Goal: Navigation & Orientation: Understand site structure

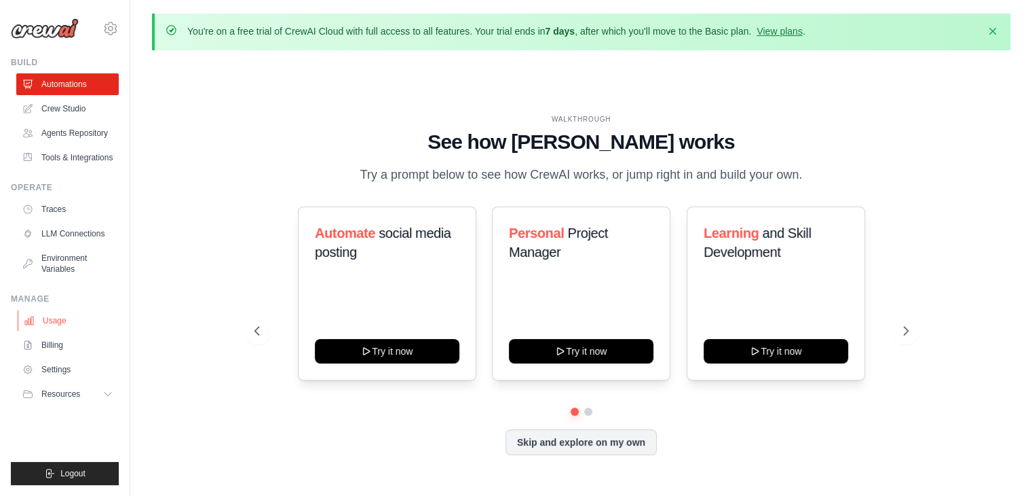
click at [68, 312] on link "Usage" at bounding box center [69, 321] width 103 height 22
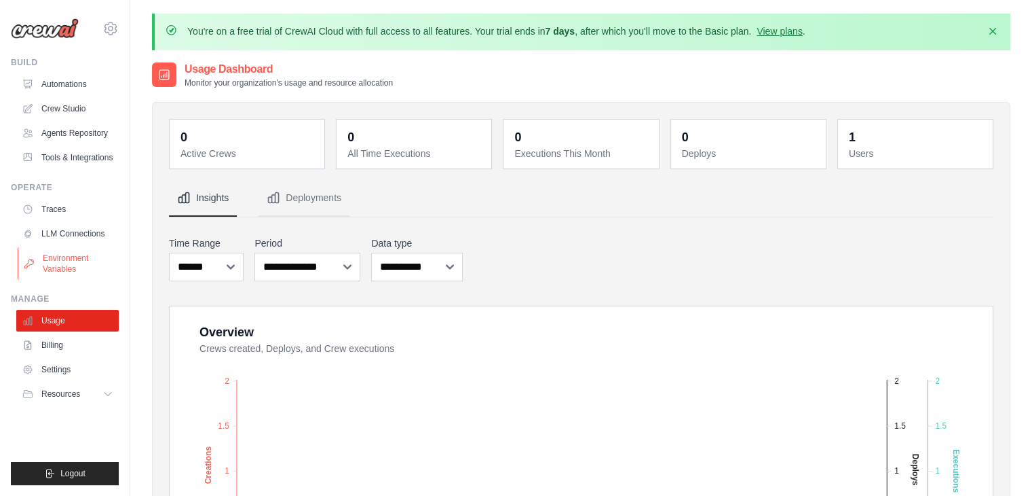
click at [73, 272] on link "Environment Variables" at bounding box center [69, 263] width 103 height 33
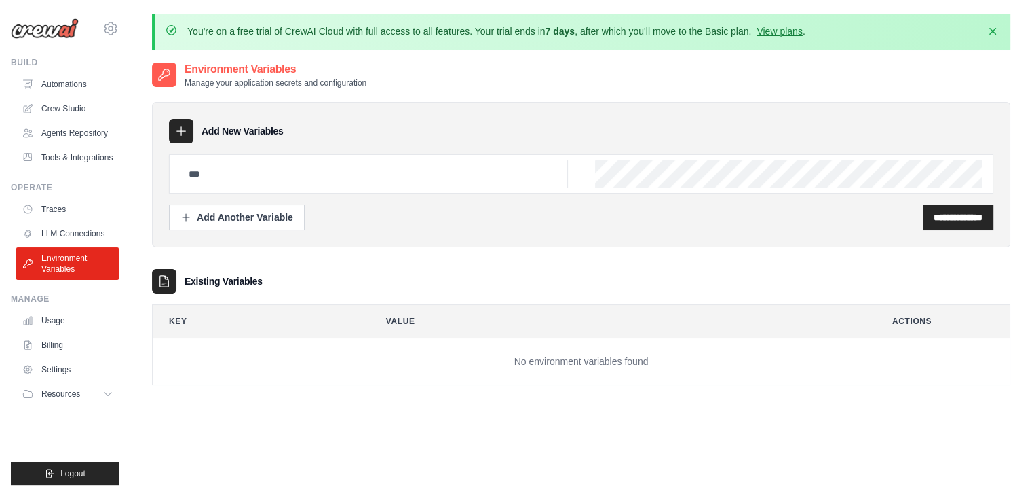
scroll to position [74, 0]
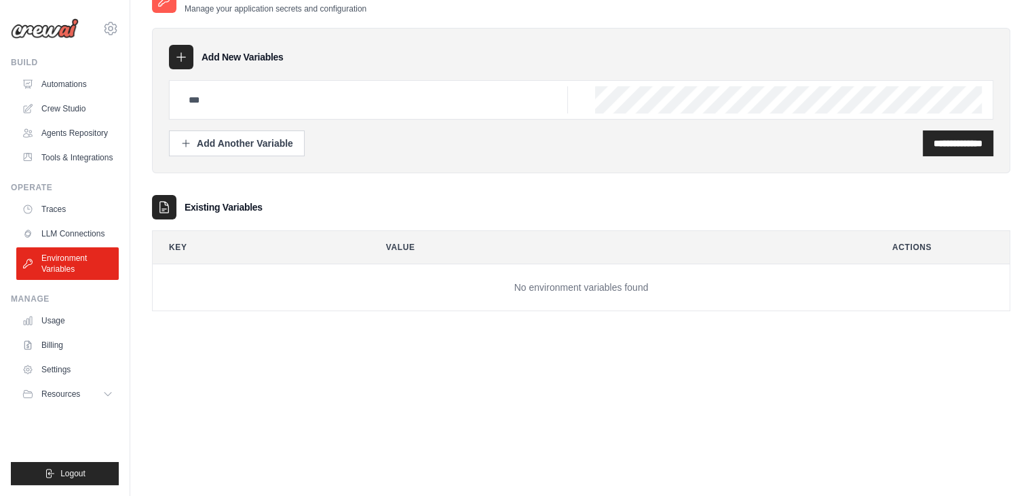
click at [223, 215] on div "Existing Variables" at bounding box center [581, 207] width 859 height 24
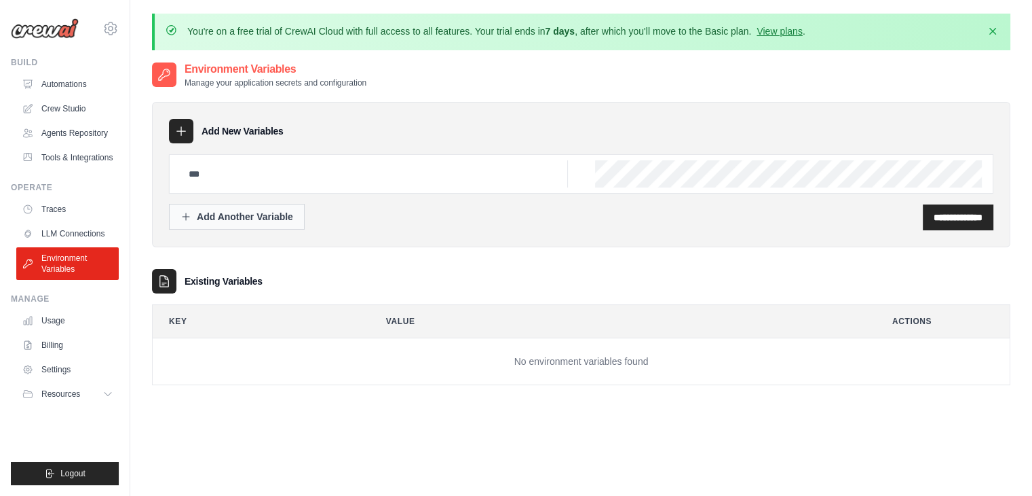
click at [242, 223] on button "Add Another Variable" at bounding box center [237, 217] width 136 height 26
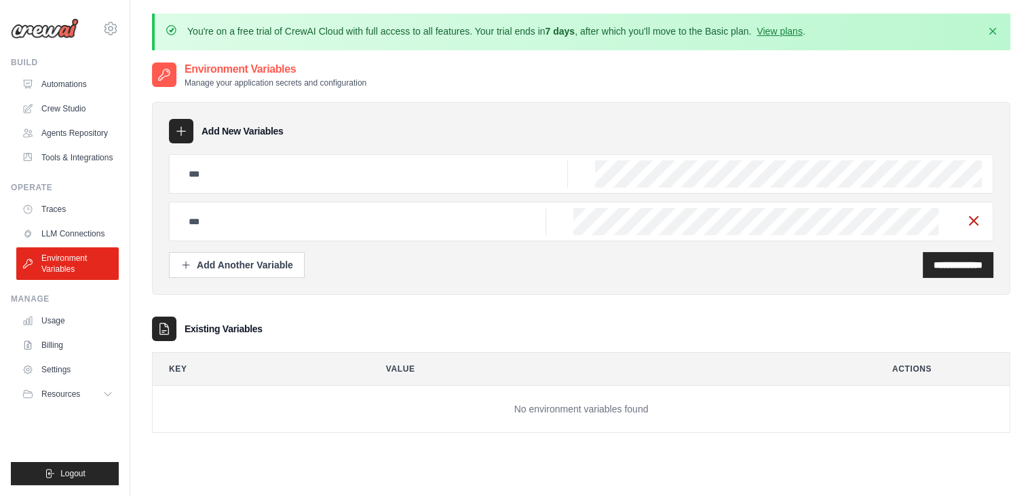
click at [971, 226] on icon "button" at bounding box center [974, 220] width 16 height 16
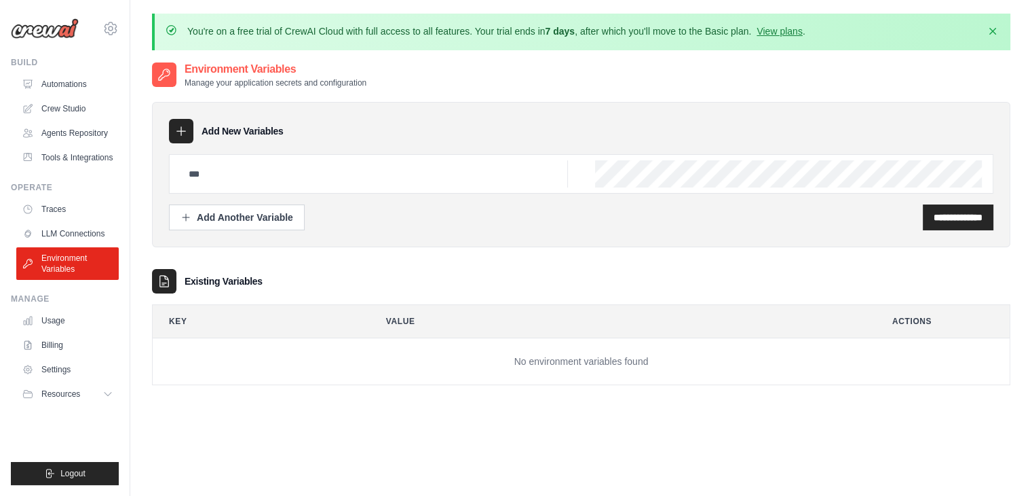
click at [614, 31] on p "You're on a free trial of CrewAI Cloud with full access to all features. Your t…" at bounding box center [496, 31] width 618 height 14
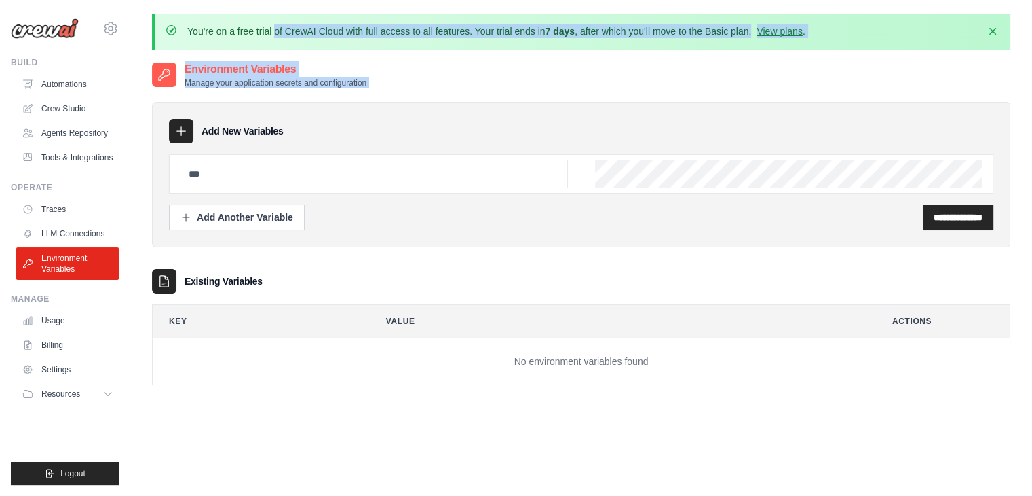
drag, startPoint x: 614, startPoint y: 31, endPoint x: 631, endPoint y: 81, distance: 53.0
click at [631, 81] on div "You're on a free trial of CrewAI Cloud with full access to all features. Your t…" at bounding box center [581, 285] width 902 height 543
click at [631, 81] on div "Environment Variables Manage your application secrets and configuration" at bounding box center [581, 74] width 859 height 27
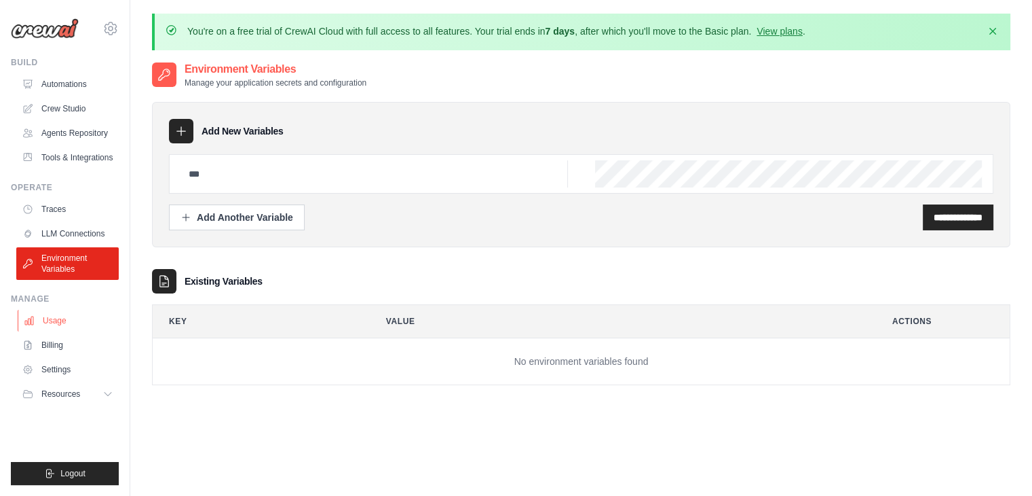
click at [80, 321] on link "Usage" at bounding box center [69, 321] width 103 height 22
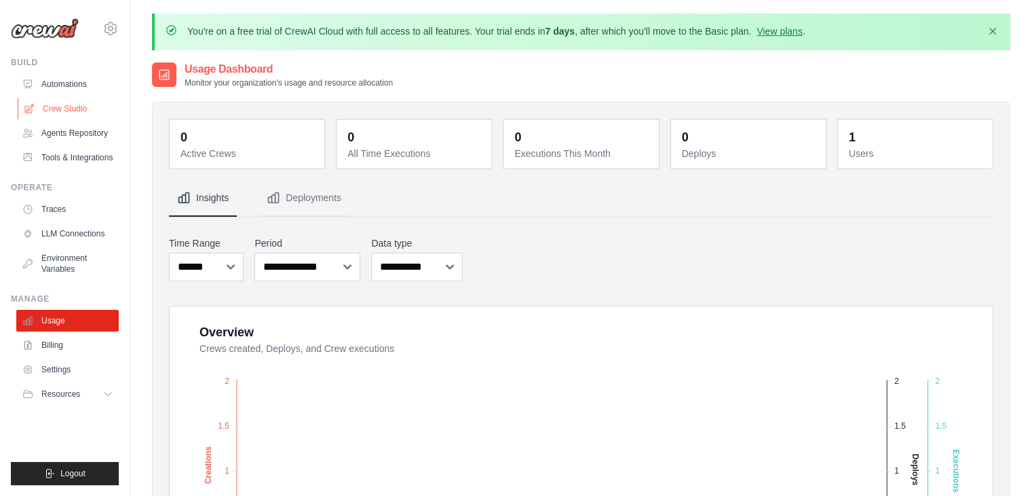
click at [74, 98] on link "Crew Studio" at bounding box center [69, 109] width 103 height 22
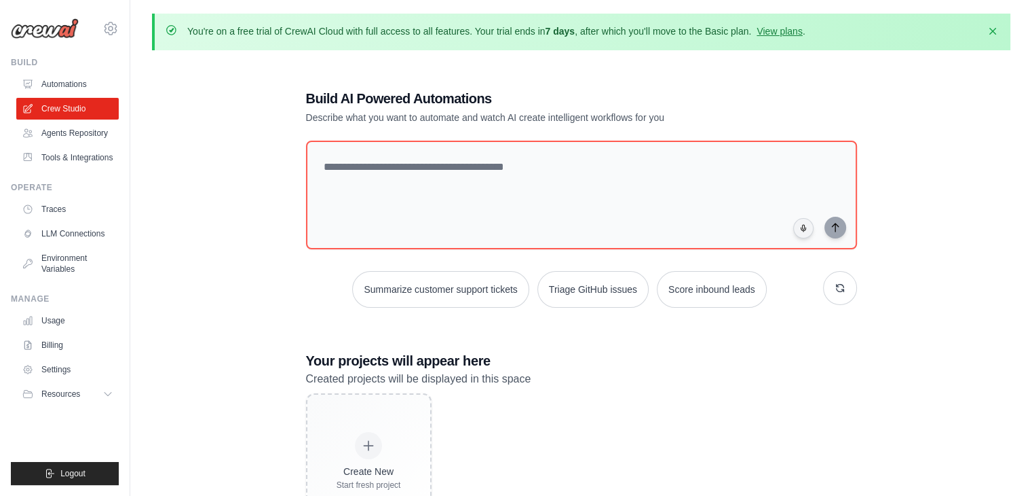
click at [625, 35] on p "You're on a free trial of CrewAI Cloud with full access to all features. Your t…" at bounding box center [496, 31] width 618 height 14
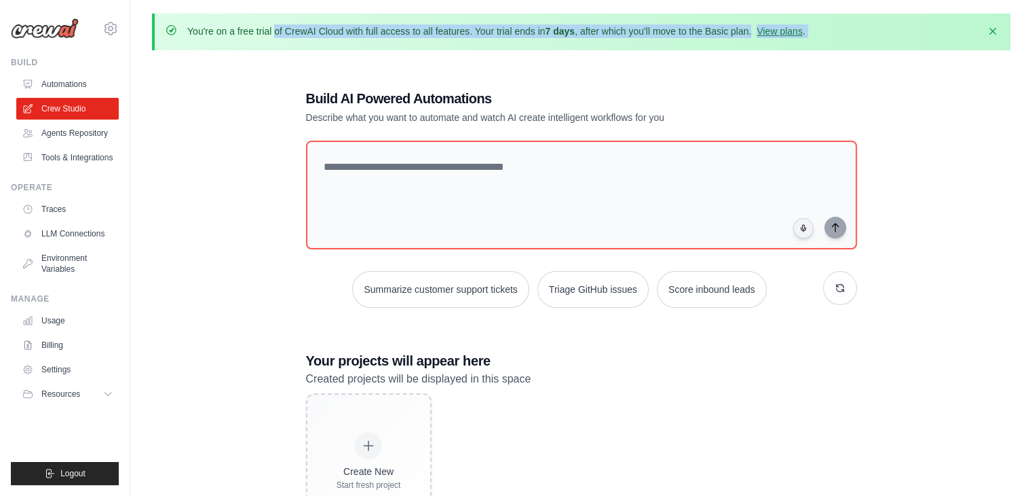
click at [625, 35] on p "You're on a free trial of CrewAI Cloud with full access to all features. Your t…" at bounding box center [496, 31] width 618 height 14
click at [784, 28] on link "View plans" at bounding box center [779, 31] width 45 height 11
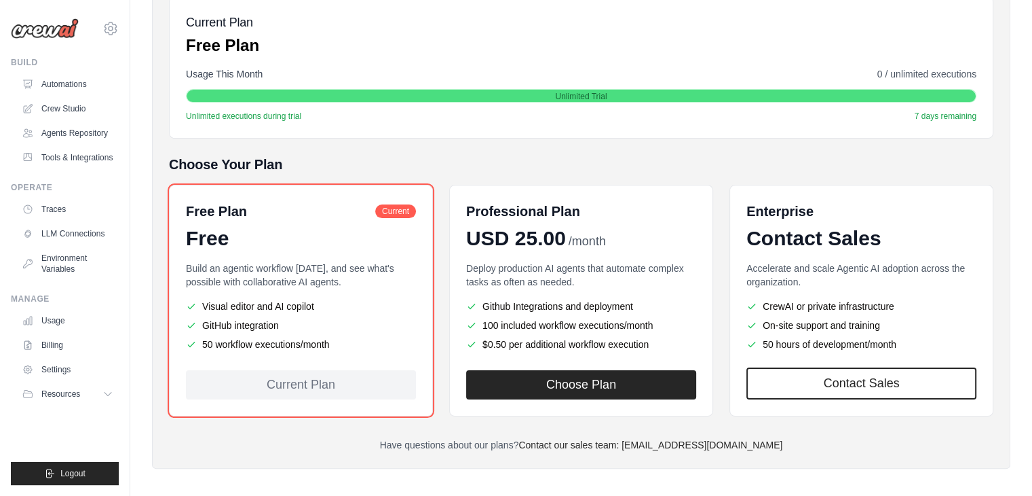
scroll to position [215, 0]
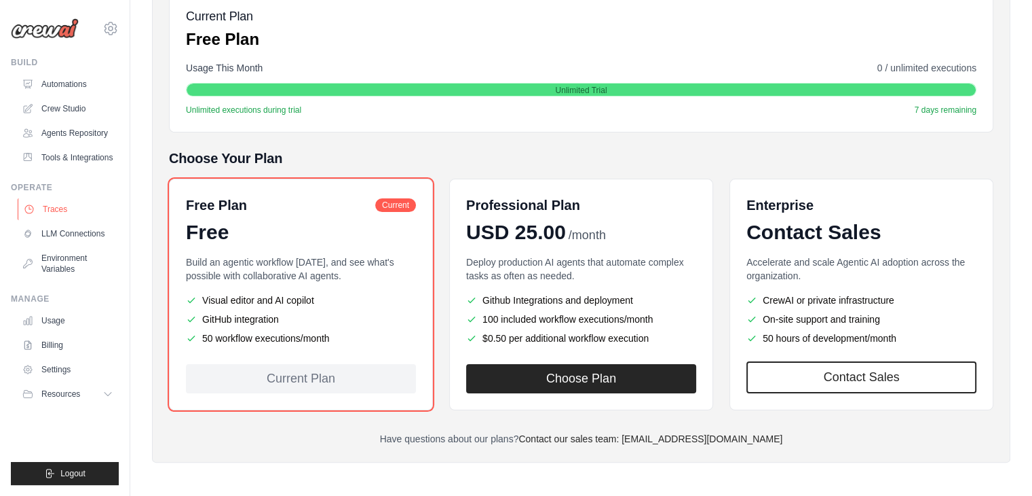
click at [59, 215] on link "Traces" at bounding box center [69, 209] width 103 height 22
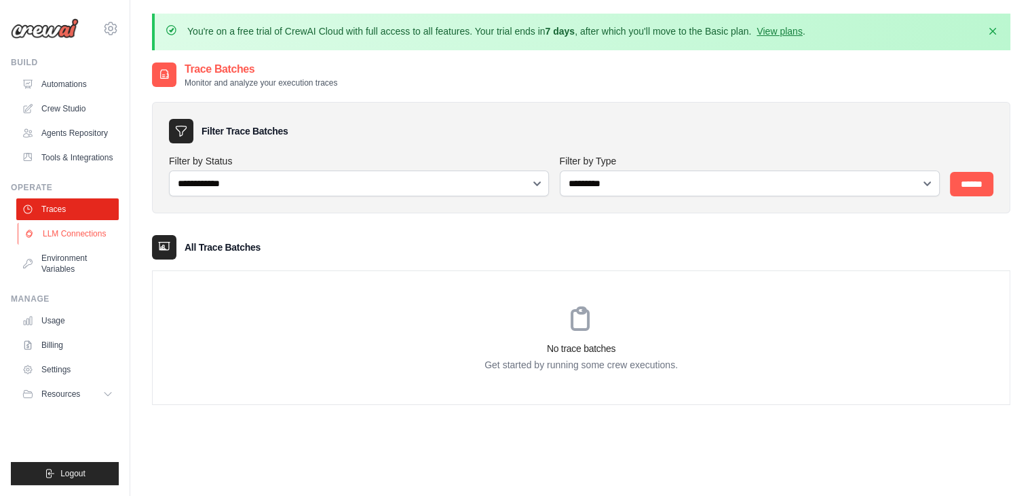
click at [75, 230] on link "LLM Connections" at bounding box center [69, 234] width 103 height 22
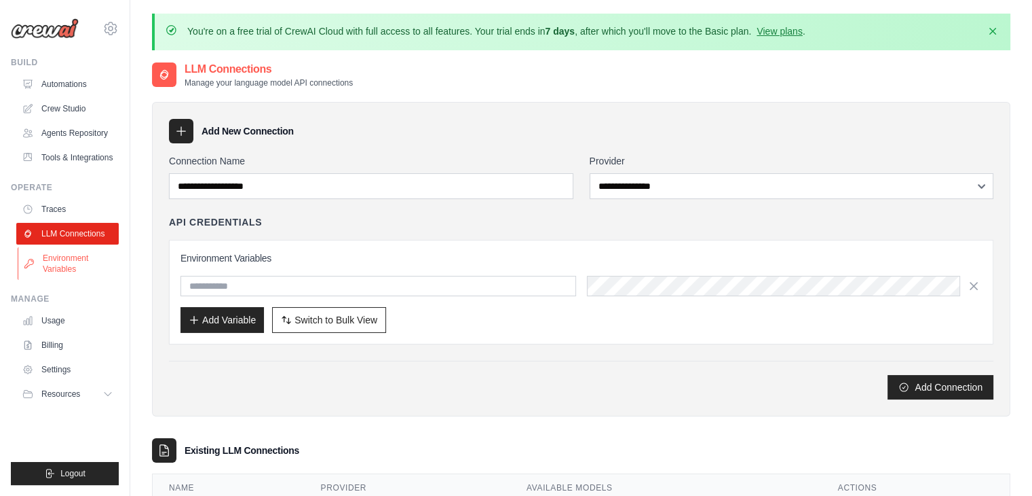
click at [76, 248] on link "Environment Variables" at bounding box center [69, 263] width 103 height 33
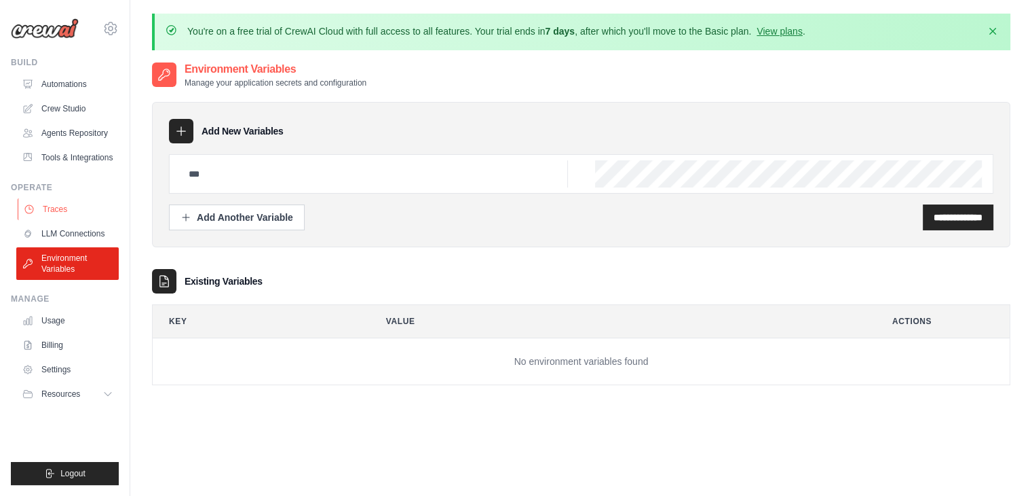
click at [77, 219] on link "Traces" at bounding box center [69, 209] width 103 height 22
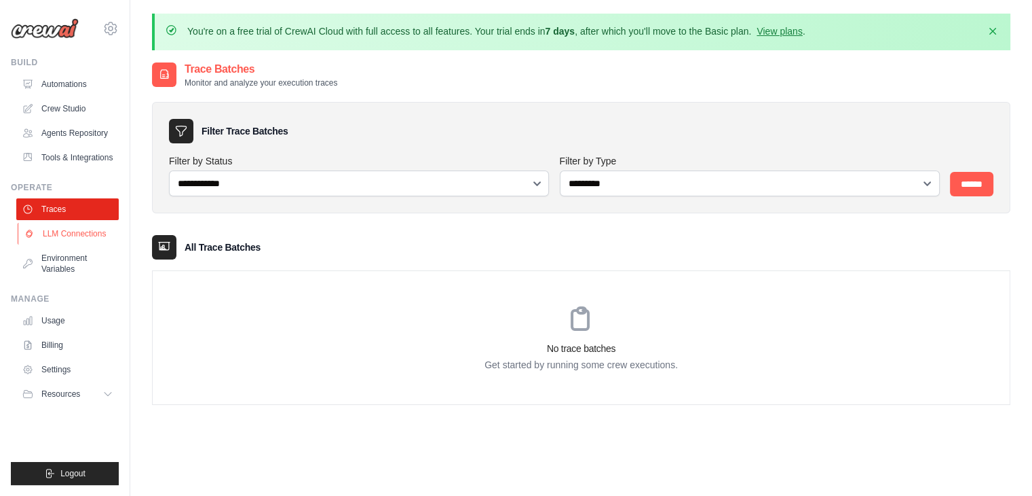
click at [82, 238] on link "LLM Connections" at bounding box center [69, 234] width 103 height 22
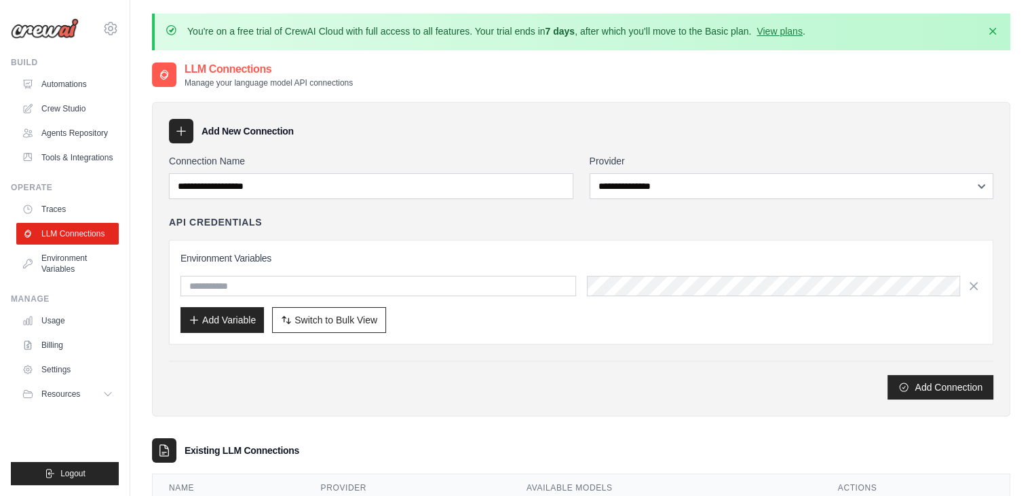
scroll to position [75, 0]
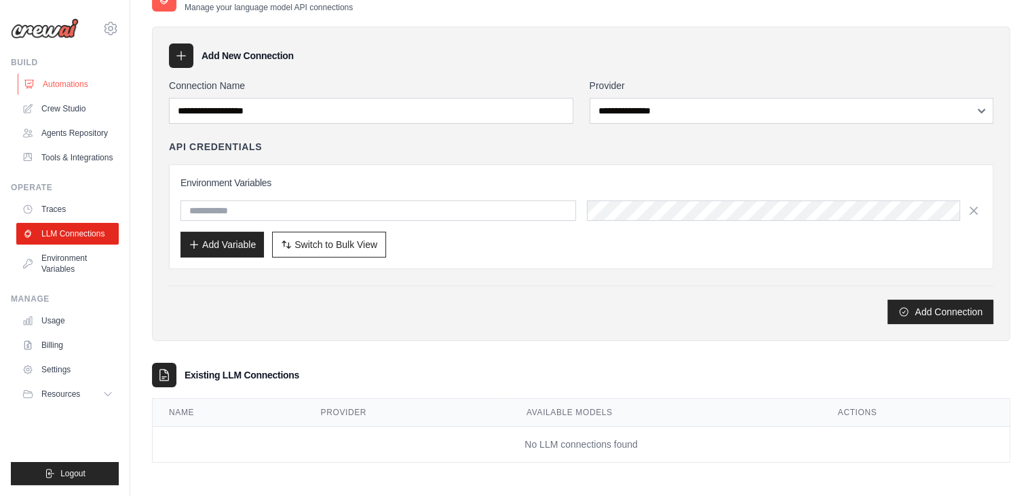
click at [76, 89] on link "Automations" at bounding box center [69, 84] width 103 height 22
click at [81, 116] on link "Crew Studio" at bounding box center [69, 109] width 103 height 22
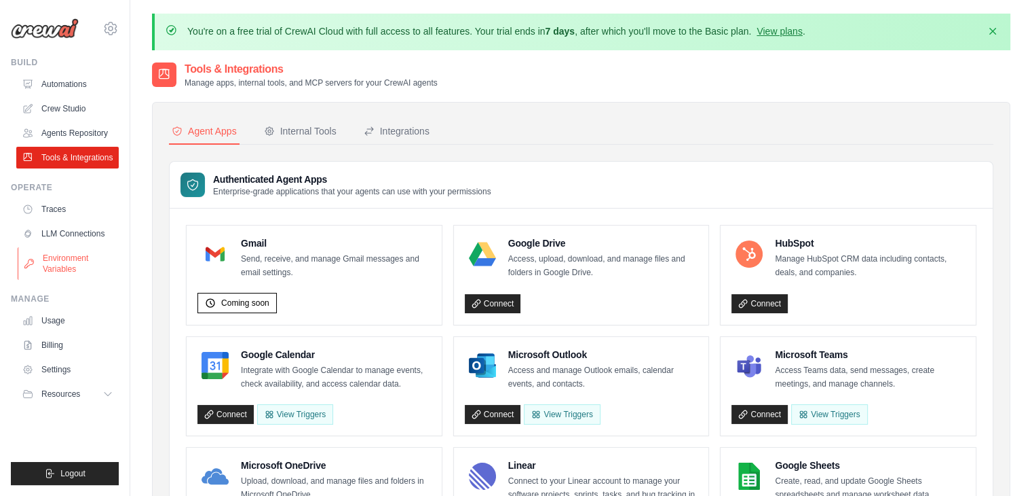
click at [69, 261] on link "Environment Variables" at bounding box center [69, 263] width 103 height 33
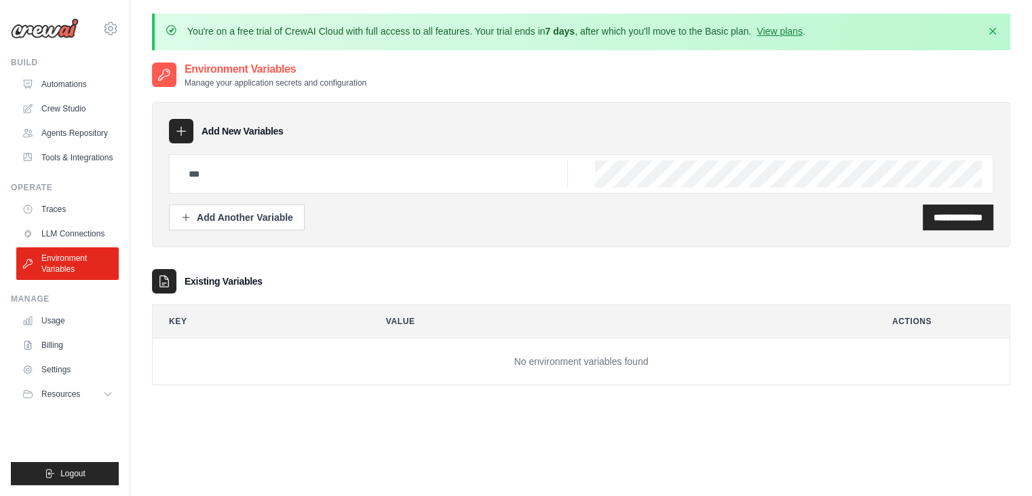
click at [78, 221] on ul "Traces LLM Connections Environment Variables" at bounding box center [67, 238] width 103 height 81
click at [61, 211] on link "Traces" at bounding box center [69, 209] width 103 height 22
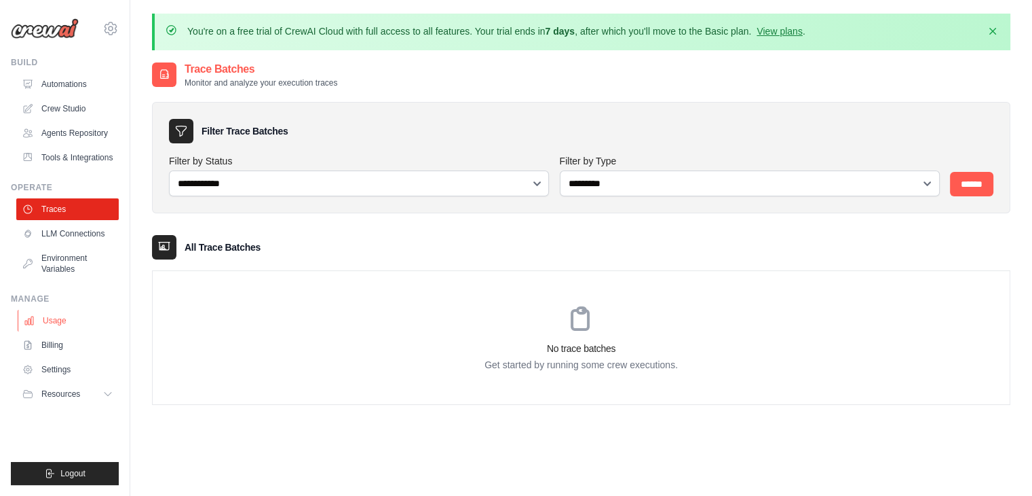
click at [39, 324] on link "Usage" at bounding box center [69, 321] width 103 height 22
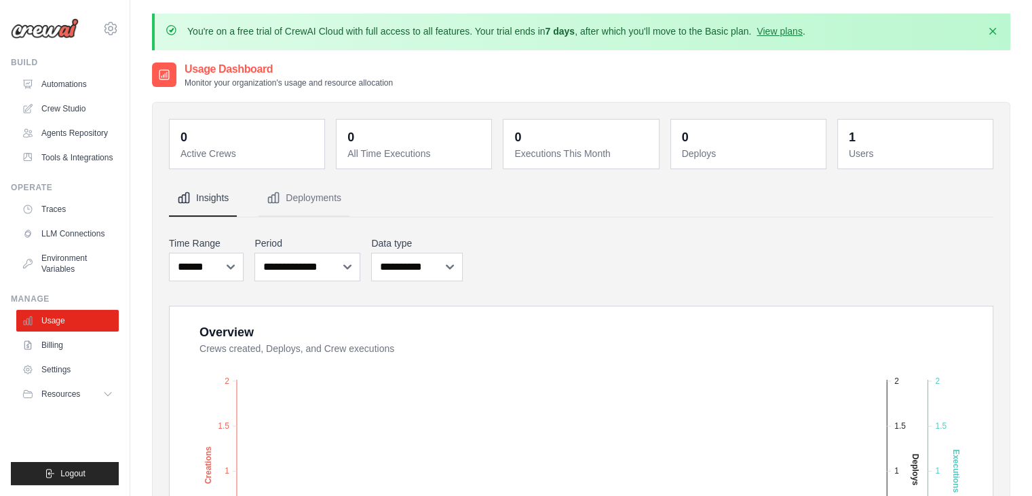
click at [859, 138] on dd "1" at bounding box center [917, 137] width 136 height 19
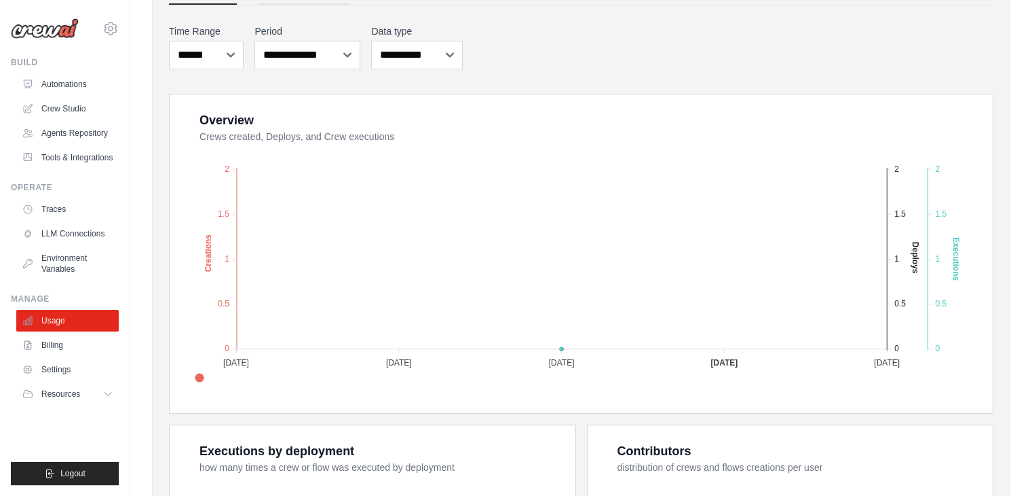
scroll to position [213, 0]
click at [77, 218] on link "Traces" at bounding box center [69, 209] width 103 height 22
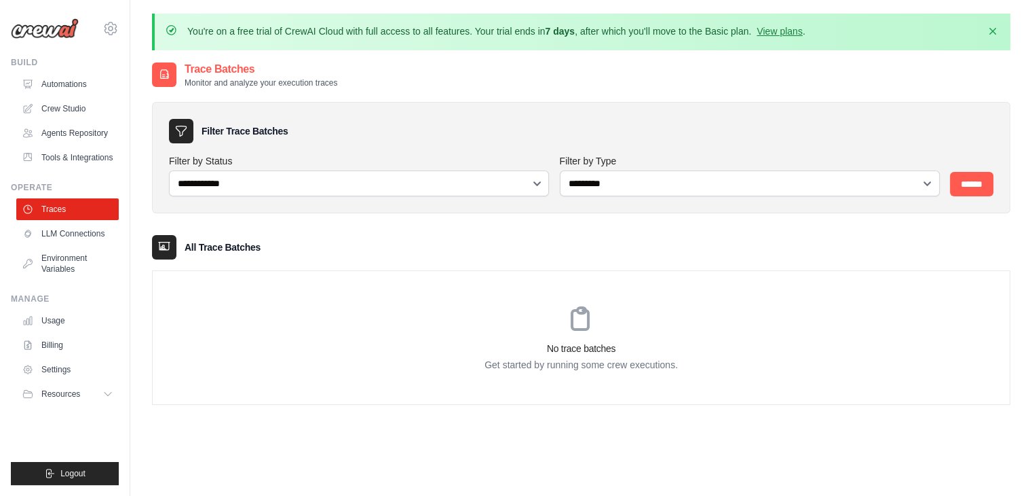
click at [440, 169] on div "**********" at bounding box center [359, 175] width 380 height 42
click at [64, 237] on link "LLM Connections" at bounding box center [69, 234] width 103 height 22
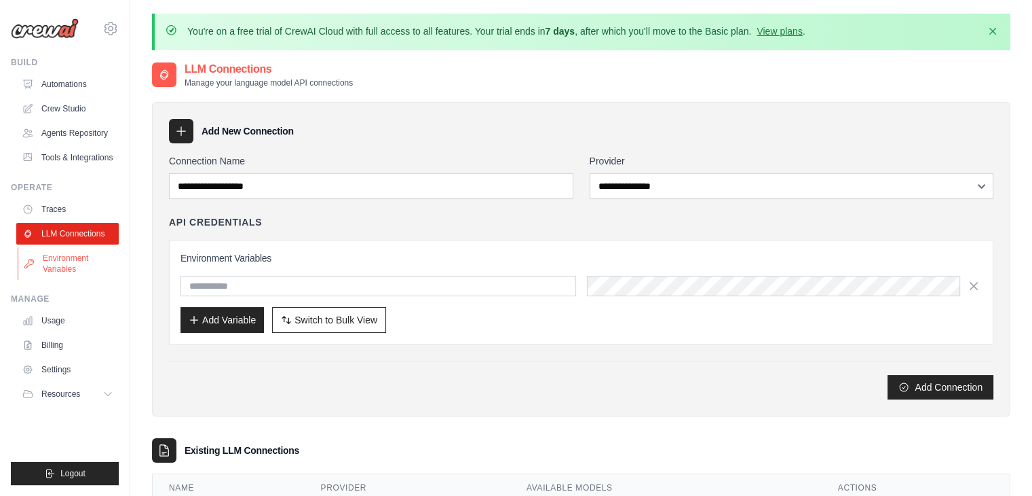
click at [76, 261] on link "Environment Variables" at bounding box center [69, 263] width 103 height 33
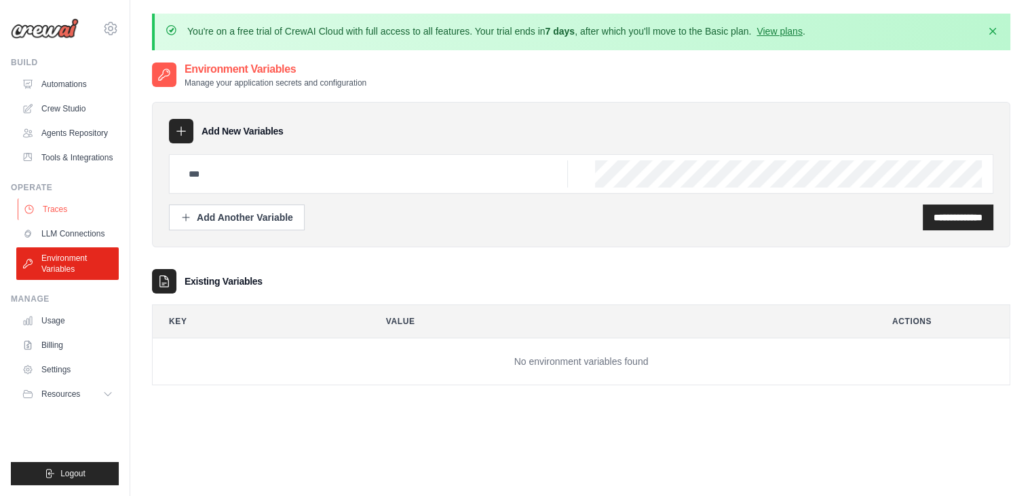
click at [81, 215] on link "Traces" at bounding box center [69, 209] width 103 height 22
